Goal: Complete application form: Complete application form

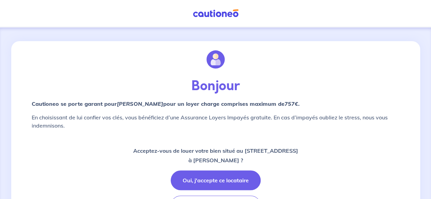
scroll to position [34, 0]
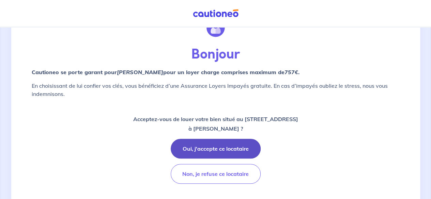
click at [242, 152] on button "Oui, j'accepte ce locataire" at bounding box center [216, 149] width 90 height 20
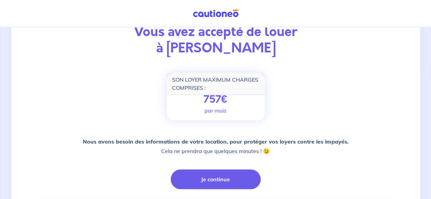
scroll to position [68, 0]
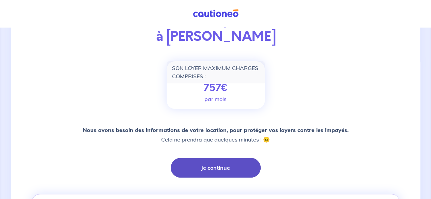
click at [234, 165] on button "Je continue" at bounding box center [216, 168] width 90 height 20
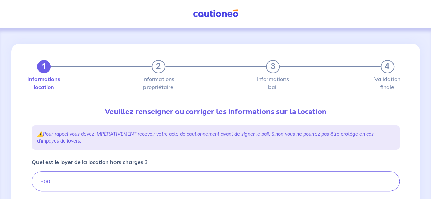
type input "560"
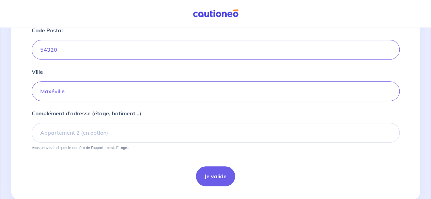
scroll to position [307, 0]
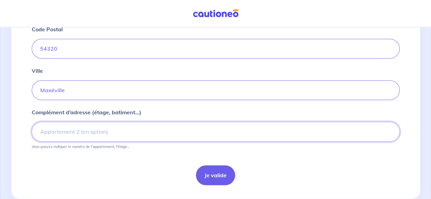
click at [93, 125] on input "Complément d’adresse (étage, batiment...)" at bounding box center [216, 132] width 368 height 20
type input "ETAGE 1"
click at [213, 176] on button "Je valide" at bounding box center [215, 176] width 39 height 20
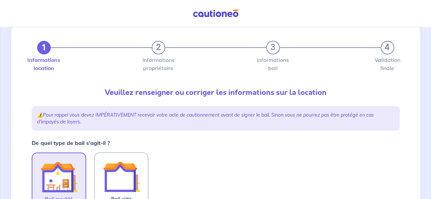
scroll to position [68, 0]
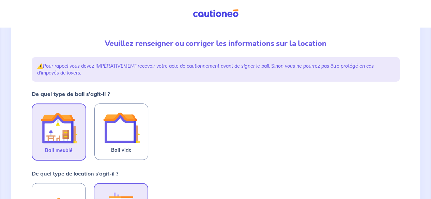
click at [61, 128] on img at bounding box center [59, 128] width 37 height 37
click at [0, 0] on input "Bail meublé" at bounding box center [0, 0] width 0 height 0
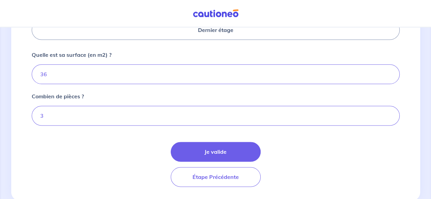
scroll to position [381, 0]
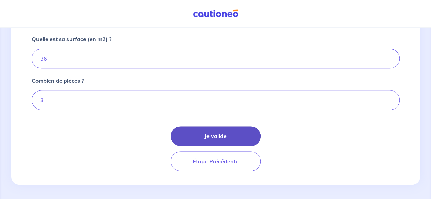
click at [220, 136] on button "Je valide" at bounding box center [216, 136] width 90 height 20
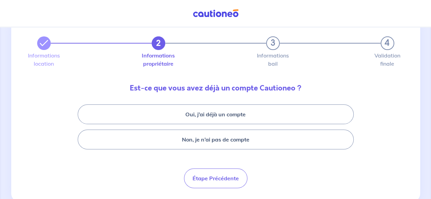
scroll to position [34, 0]
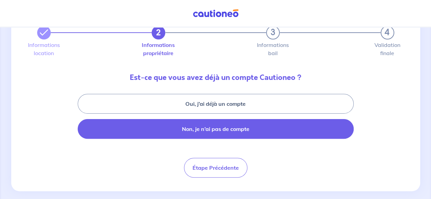
click at [247, 127] on button "Non, je n’ai pas de compte" at bounding box center [216, 129] width 276 height 20
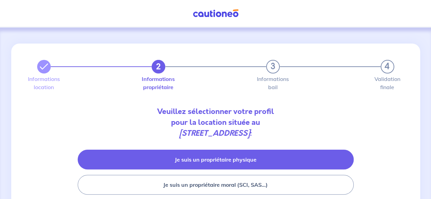
click at [272, 160] on button "Je suis un propriétaire physique" at bounding box center [216, 160] width 276 height 20
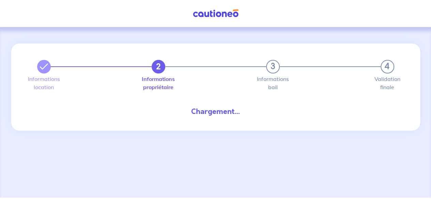
select select "FR"
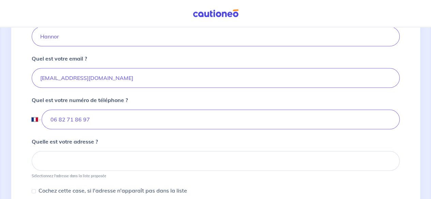
scroll to position [205, 0]
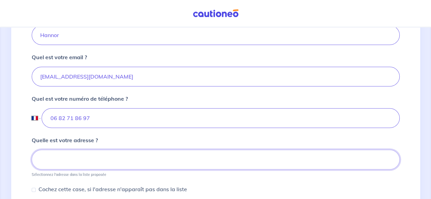
click at [129, 164] on input at bounding box center [216, 160] width 368 height 20
drag, startPoint x: 57, startPoint y: 151, endPoint x: 55, endPoint y: 154, distance: 3.7
click at [57, 152] on input at bounding box center [216, 160] width 368 height 20
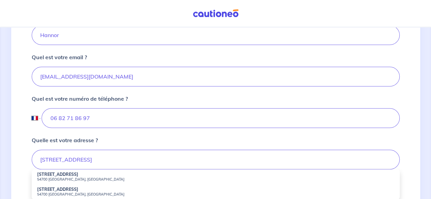
click at [43, 190] on strong "[STREET_ADDRESS]" at bounding box center [57, 189] width 41 height 5
type input "[STREET_ADDRESS]"
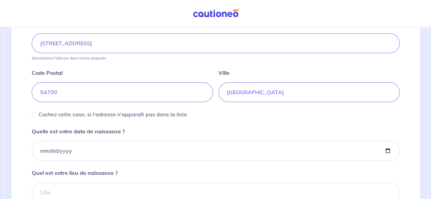
scroll to position [341, 0]
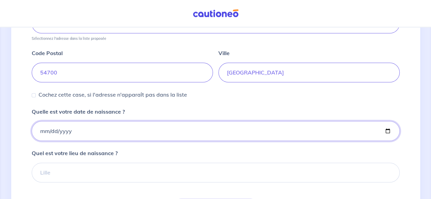
click at [77, 128] on input "Quelle est votre date de naissance ?" at bounding box center [216, 131] width 368 height 20
type input "[DATE]"
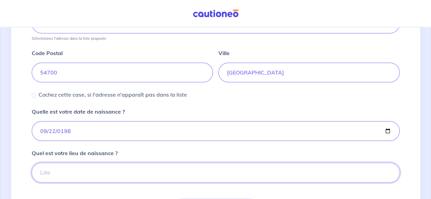
click at [62, 174] on input "Quel est votre lieu de naissance ?" at bounding box center [216, 173] width 368 height 20
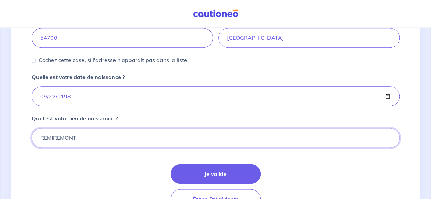
scroll to position [413, 0]
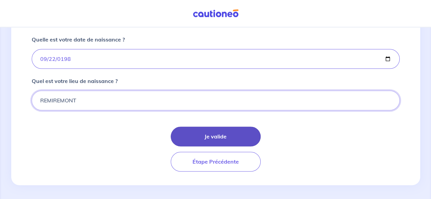
type input "REMIREMONT"
click at [200, 141] on button "Je valide" at bounding box center [216, 137] width 90 height 20
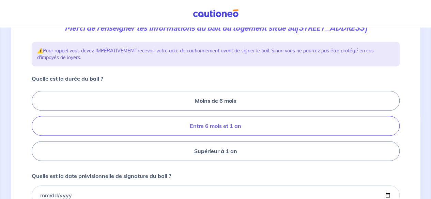
scroll to position [102, 0]
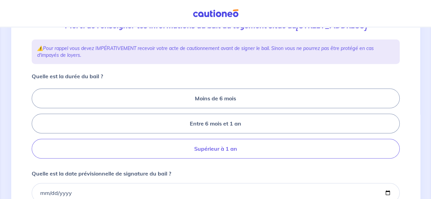
click at [227, 159] on label "Supérieur à 1 an" at bounding box center [216, 149] width 368 height 20
click at [36, 126] on input "Supérieur à 1 an" at bounding box center [34, 124] width 4 height 4
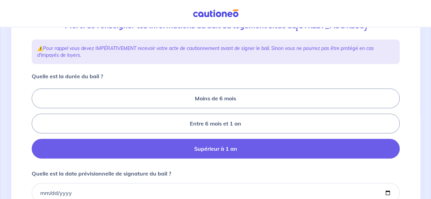
radio input "true"
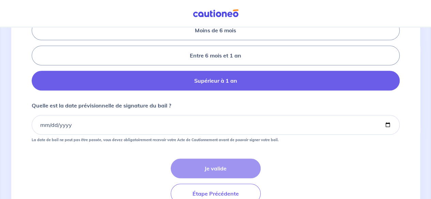
scroll to position [136, 0]
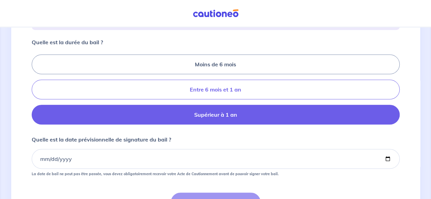
click at [175, 100] on label "Entre 6 mois et 1 an" at bounding box center [216, 90] width 368 height 20
click at [36, 92] on input "Entre 6 mois et 1 an" at bounding box center [34, 90] width 4 height 4
radio input "true"
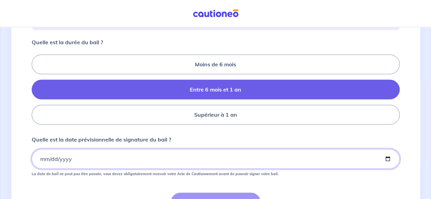
click at [60, 169] on input "Quelle est la date prévisionnelle de signature du bail ?" at bounding box center [216, 159] width 368 height 20
click at [35, 169] on input "Quelle est la date prévisionnelle de signature du bail ?" at bounding box center [216, 159] width 368 height 20
click at [45, 169] on input "Quelle est la date prévisionnelle de signature du bail ?" at bounding box center [216, 159] width 368 height 20
click at [386, 169] on input "Quelle est la date prévisionnelle de signature du bail ?" at bounding box center [216, 159] width 368 height 20
type input "[DATE]"
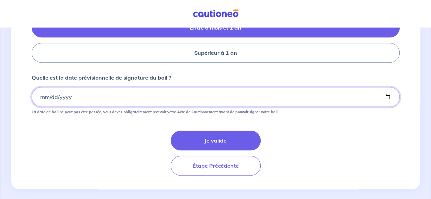
scroll to position [205, 0]
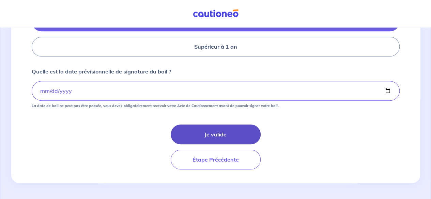
click at [211, 142] on button "Je valide" at bounding box center [216, 135] width 90 height 20
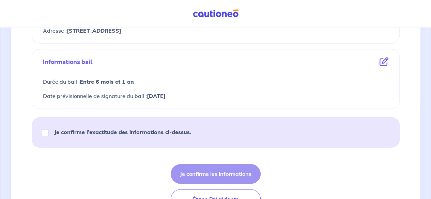
scroll to position [375, 0]
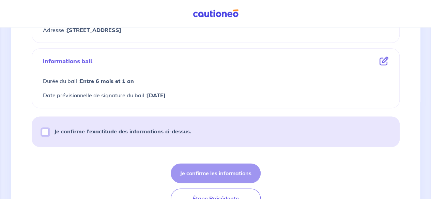
click at [44, 131] on input "Je confirme l’exactitude des informations ci-dessus." at bounding box center [45, 132] width 7 height 7
checkbox input "true"
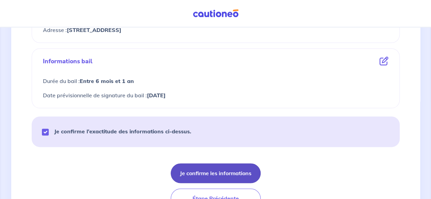
click at [233, 175] on button "Je confirme les informations" at bounding box center [216, 174] width 90 height 20
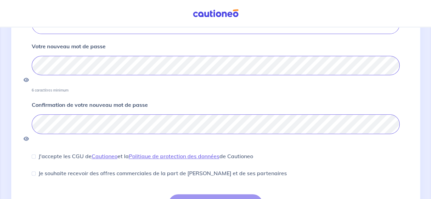
scroll to position [134, 0]
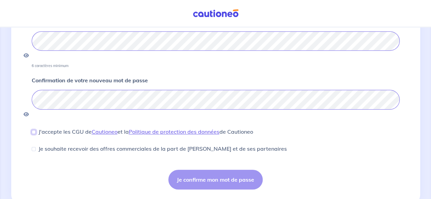
drag, startPoint x: 34, startPoint y: 112, endPoint x: 44, endPoint y: 118, distance: 11.5
click at [34, 130] on input "J'accepte les CGU de [PERSON_NAME] et la Politique de protection des données de…" at bounding box center [34, 132] width 4 height 4
checkbox input "true"
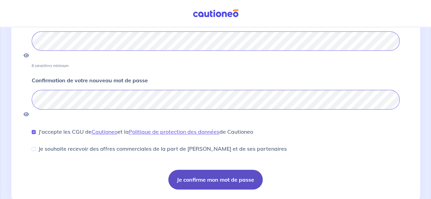
click at [227, 170] on button "Je confirme mon mot de passe" at bounding box center [215, 180] width 94 height 20
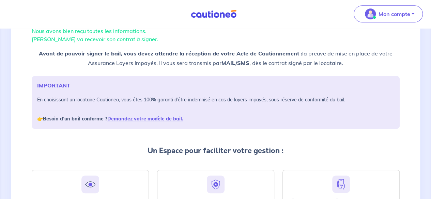
scroll to position [52, 0]
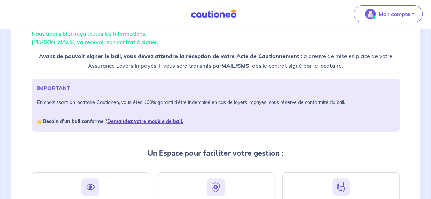
click at [144, 120] on link "Demandez votre modèle de bail." at bounding box center [145, 122] width 76 height 6
